Goal: Information Seeking & Learning: Find specific page/section

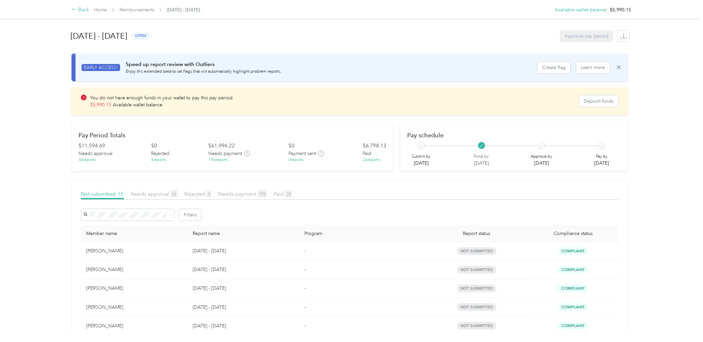
click at [79, 8] on div "Back" at bounding box center [80, 10] width 17 height 8
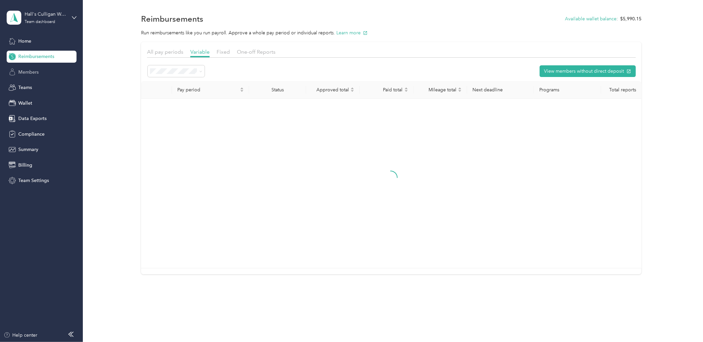
click at [26, 69] on span "Members" at bounding box center [28, 72] width 20 height 7
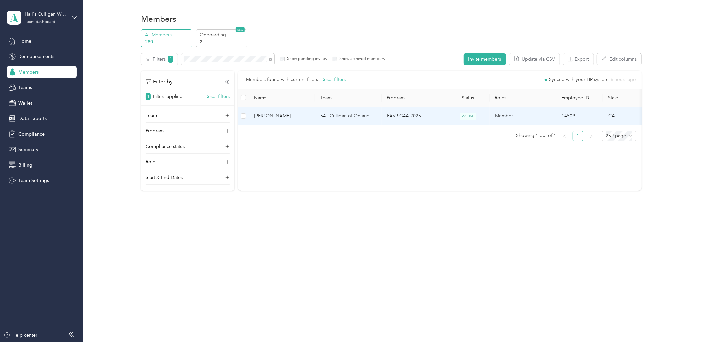
click at [377, 115] on td "54 - Culligan of Ontario Sales Manager (Resi)" at bounding box center [348, 116] width 67 height 18
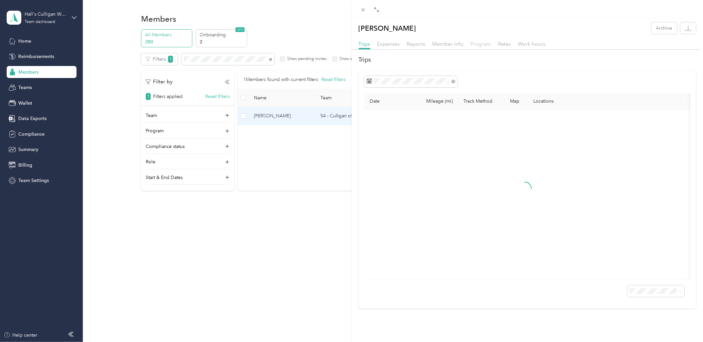
click at [474, 44] on span "Program" at bounding box center [481, 44] width 21 height 6
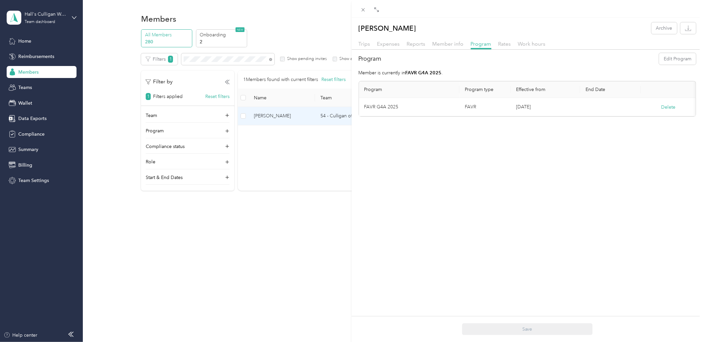
click at [359, 42] on div "Trips" at bounding box center [365, 44] width 12 height 8
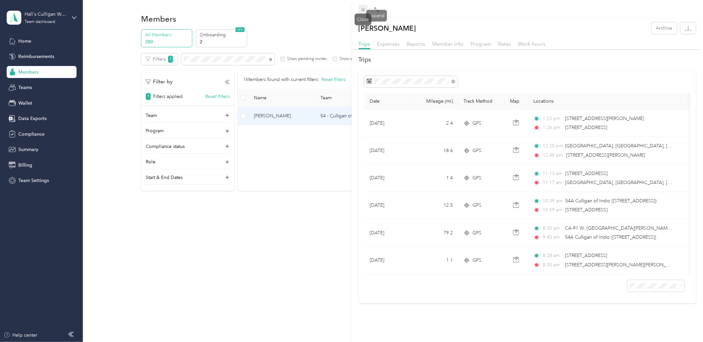
click at [360, 9] on span at bounding box center [363, 9] width 9 height 9
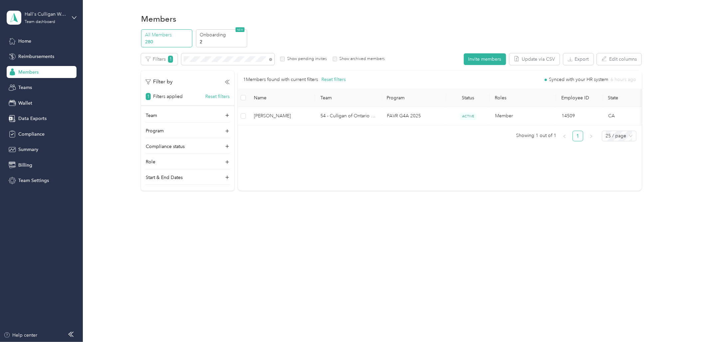
click at [323, 264] on div "Members All Members 280 Onboarding 2 NEW Edit role Edit team Edit program Expor…" at bounding box center [391, 171] width 617 height 342
click at [234, 62] on span at bounding box center [227, 59] width 93 height 12
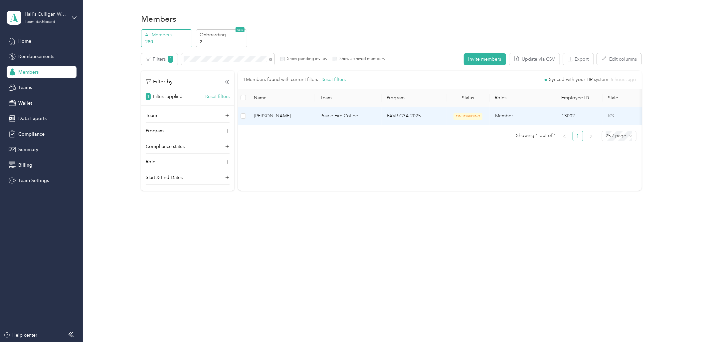
click at [366, 120] on td "Prairie Fire Coffee" at bounding box center [348, 116] width 67 height 18
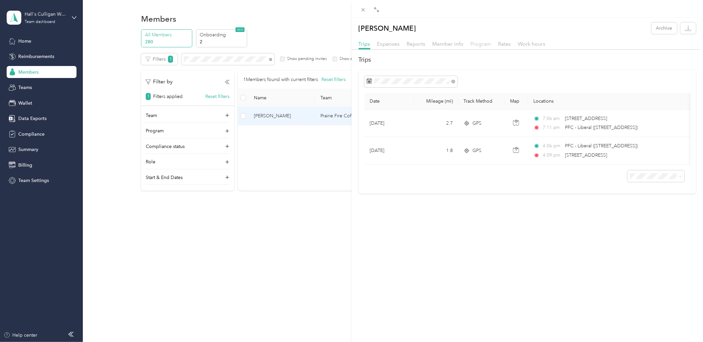
click at [486, 42] on span "Program" at bounding box center [481, 44] width 21 height 6
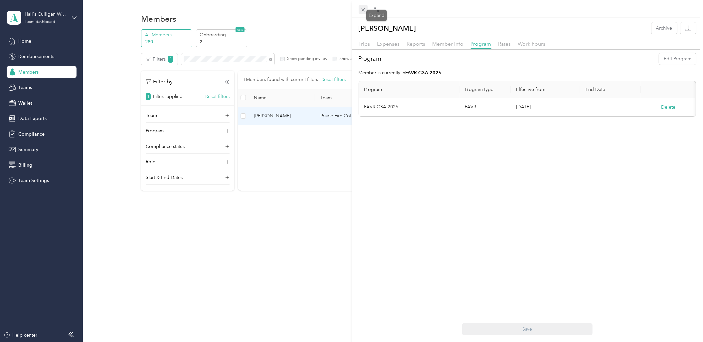
click at [363, 11] on icon at bounding box center [364, 10] width 6 height 6
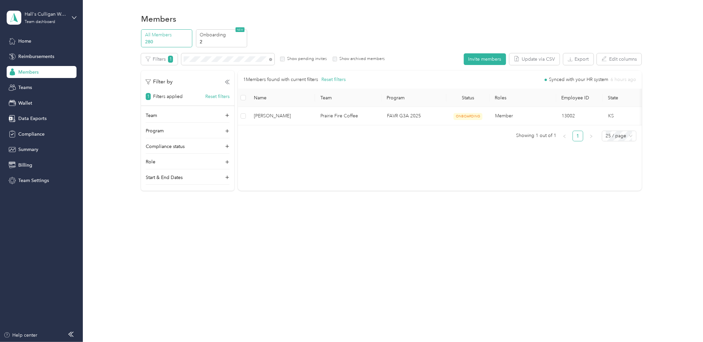
click at [151, 322] on div "Members All Members 280 Onboarding 2 NEW Edit role Edit team Edit program Expor…" at bounding box center [391, 171] width 617 height 342
